Goal: Information Seeking & Learning: Learn about a topic

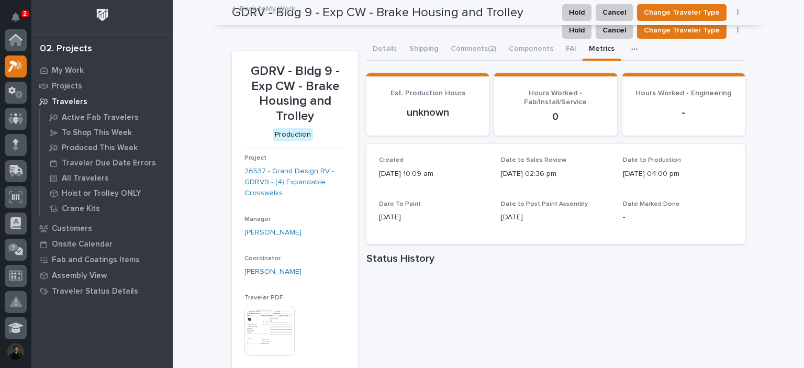
scroll to position [26, 0]
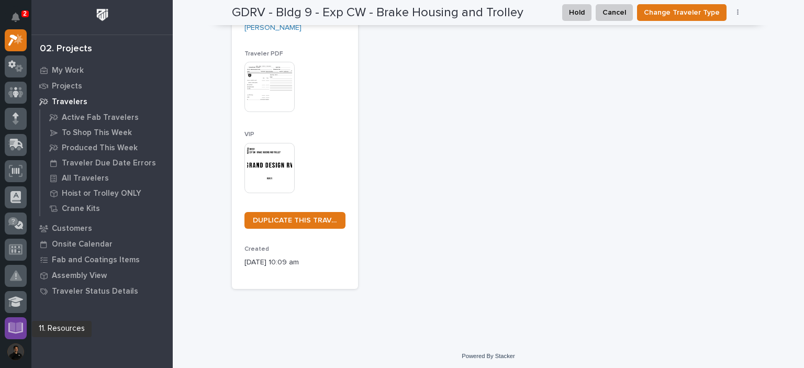
click at [13, 324] on icon at bounding box center [16, 327] width 12 height 10
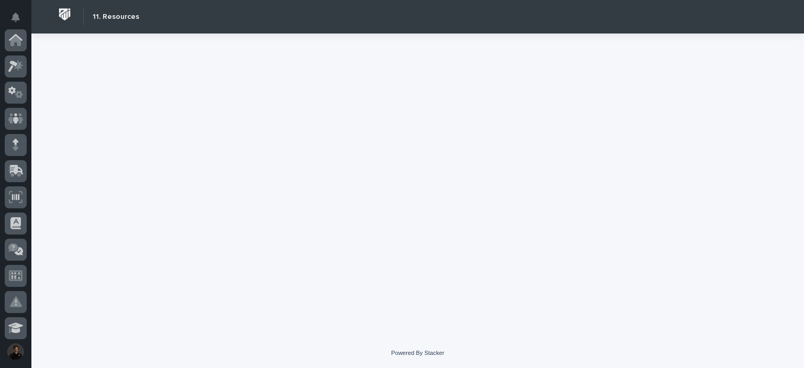
scroll to position [314, 0]
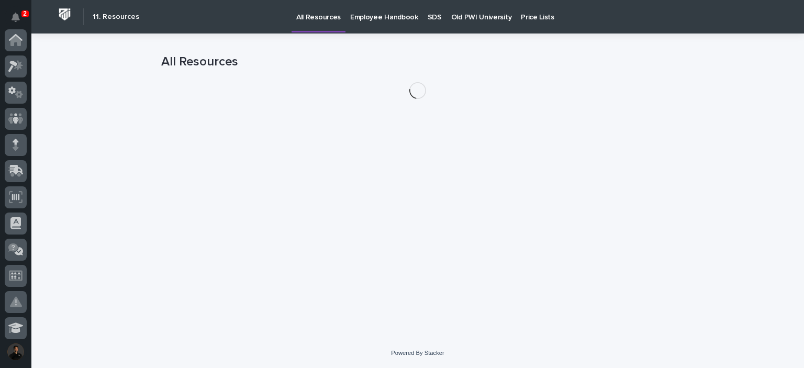
scroll to position [314, 0]
click at [472, 17] on p "Old PWI University" at bounding box center [481, 11] width 60 height 22
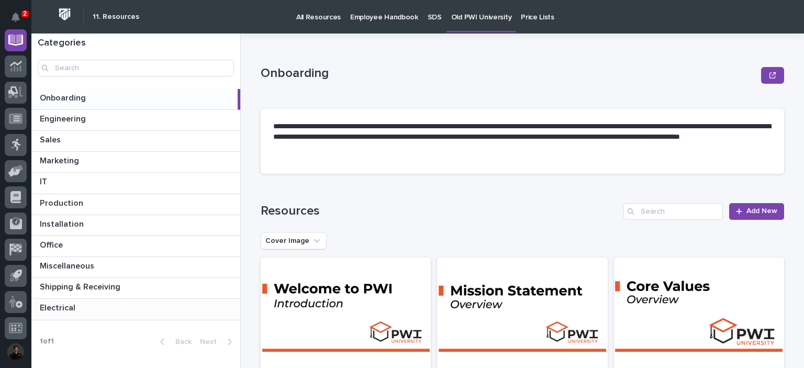
click at [100, 306] on p at bounding box center [138, 308] width 196 height 10
